Goal: Complete application form

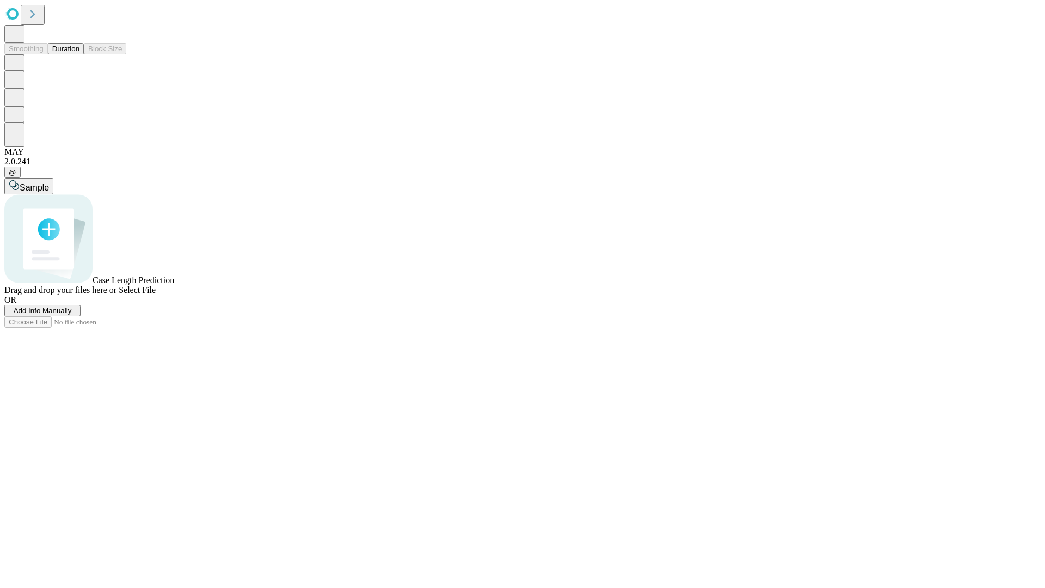
click at [72, 315] on span "Add Info Manually" at bounding box center [43, 310] width 58 height 8
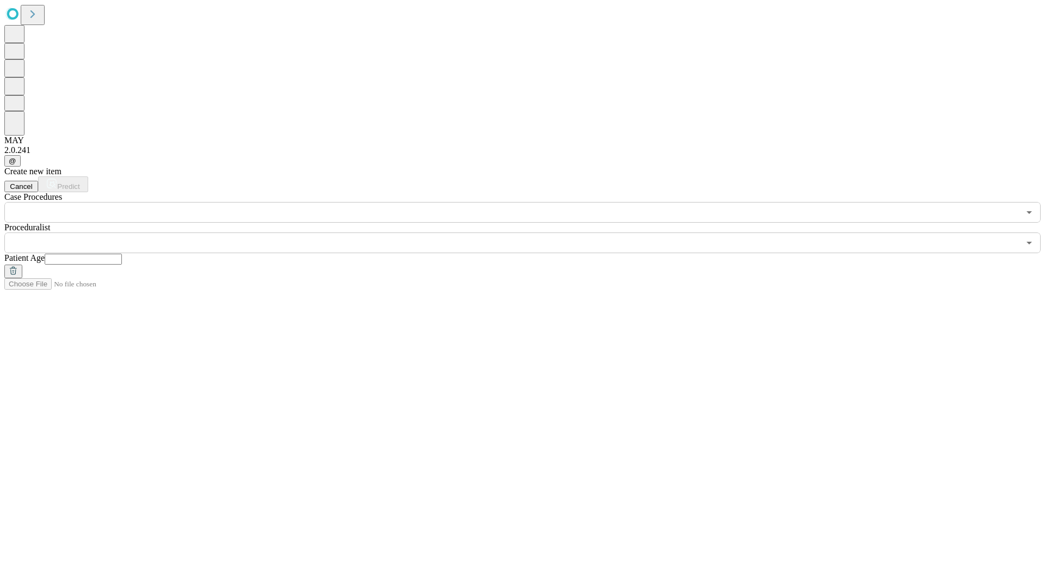
click at [122, 254] on input "text" at bounding box center [83, 259] width 77 height 11
type input "***"
click at [530, 232] on input "text" at bounding box center [511, 242] width 1015 height 21
